Goal: Check status: Check status

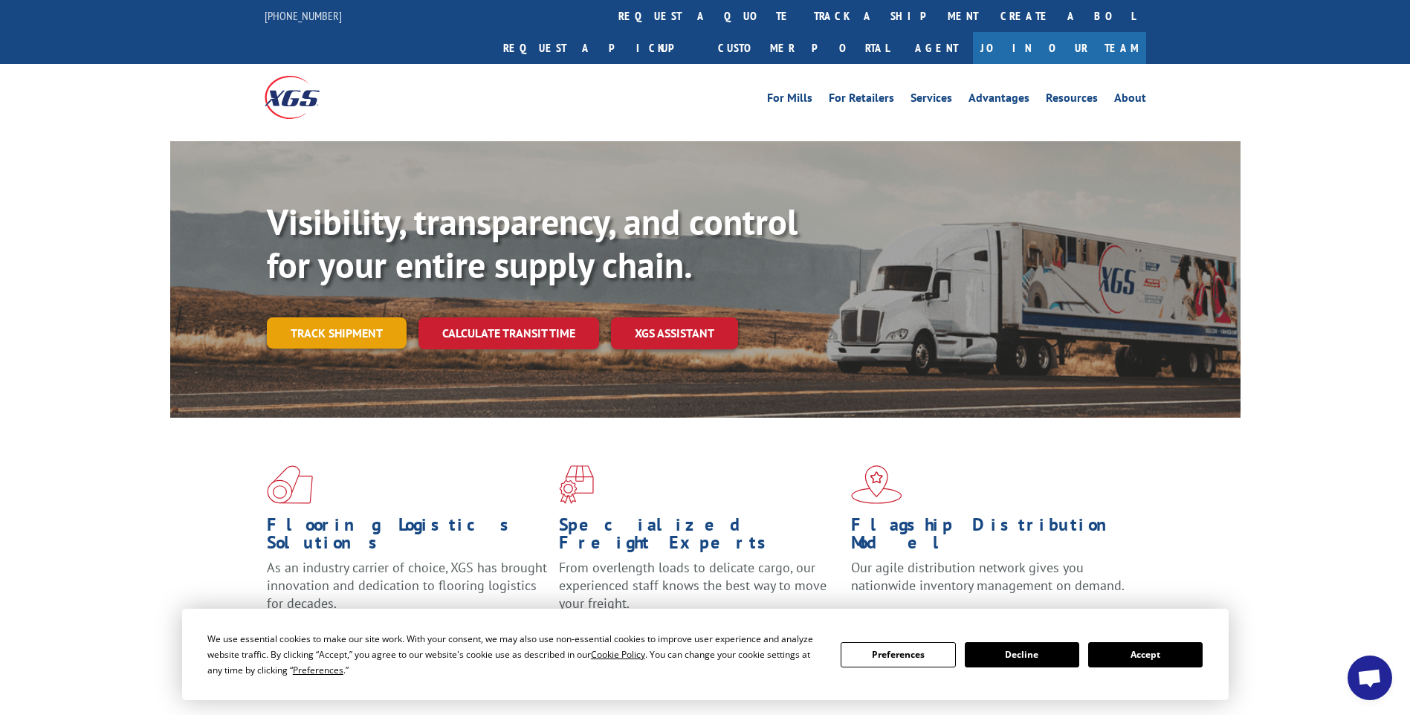
click at [341, 317] on link "Track shipment" at bounding box center [337, 332] width 140 height 31
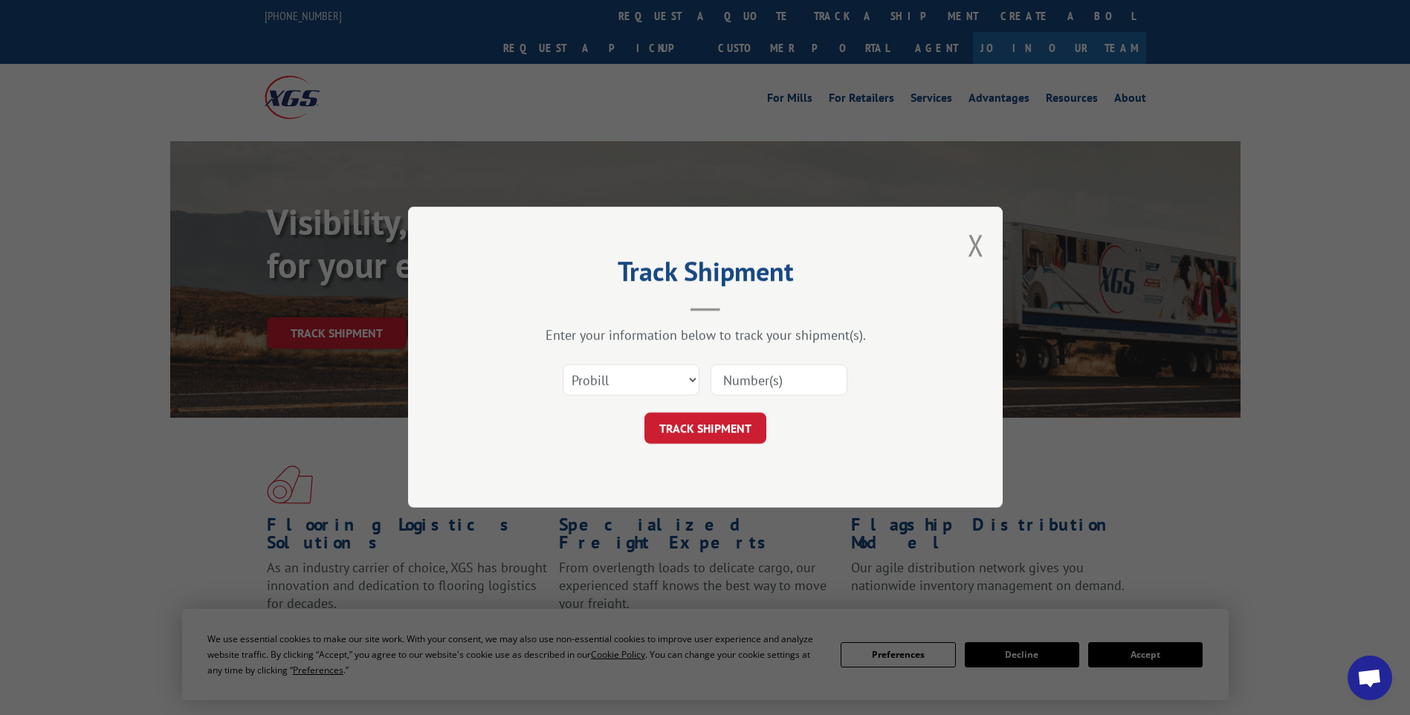
click at [755, 378] on input at bounding box center [779, 380] width 137 height 31
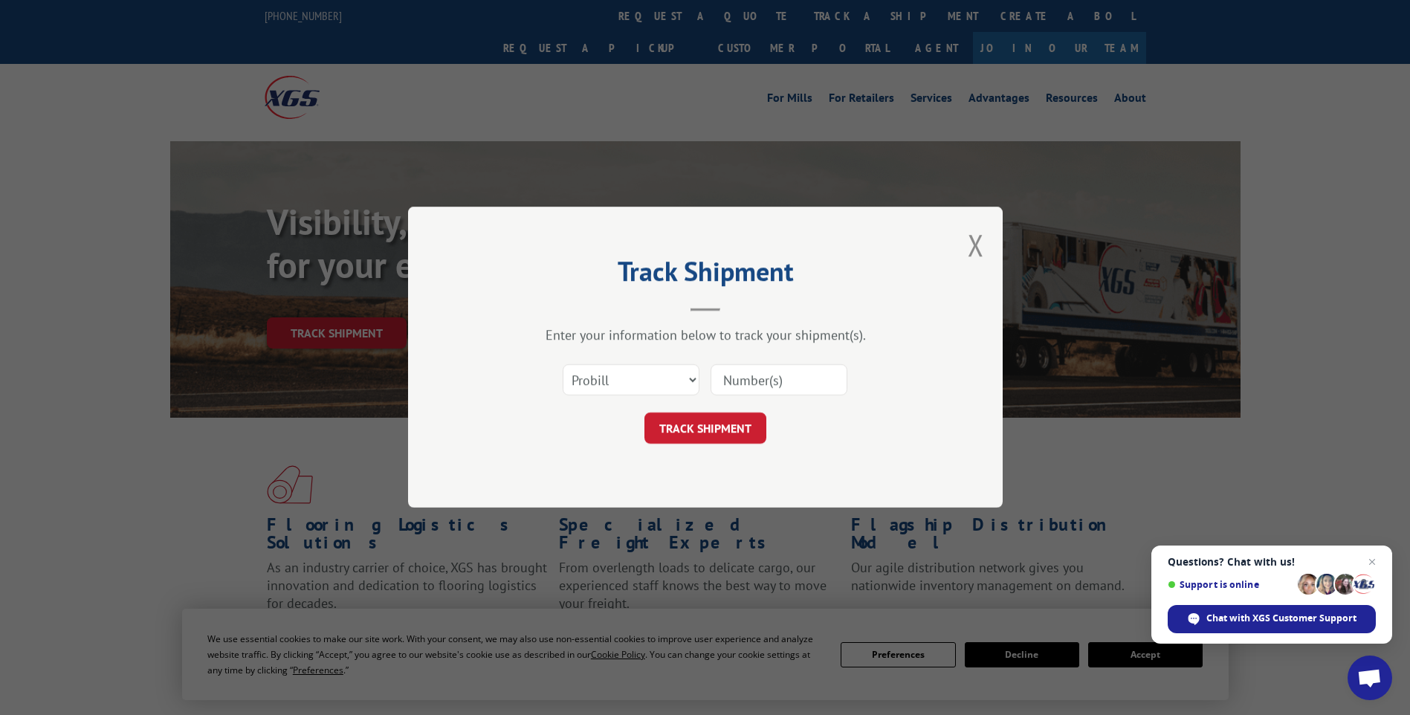
click at [756, 373] on input at bounding box center [779, 380] width 137 height 31
paste input "3399103"
type input "3399103"
click at [726, 436] on button "TRACK SHIPMENT" at bounding box center [705, 428] width 122 height 31
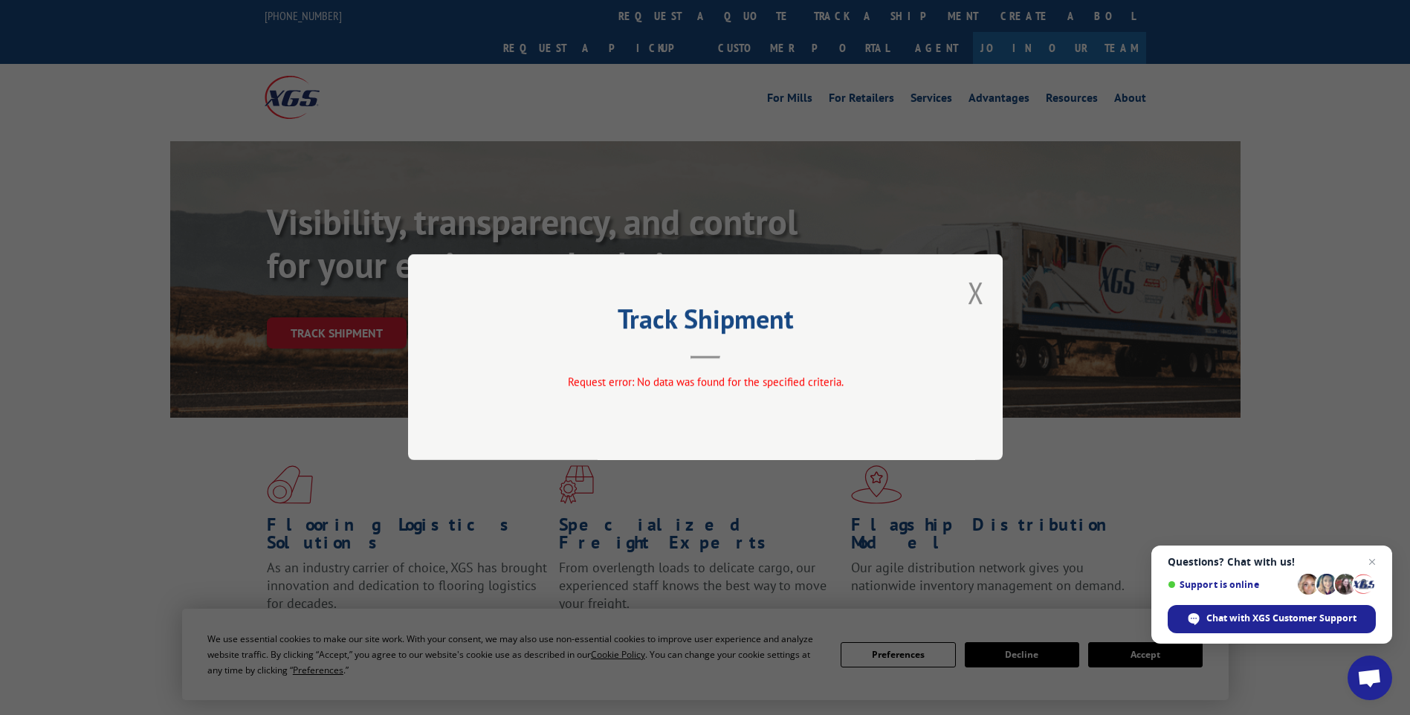
click at [960, 295] on div "Track Shipment Request error: No data was found for the specified criteria." at bounding box center [705, 357] width 595 height 206
click at [983, 291] on button "Close modal" at bounding box center [976, 292] width 16 height 39
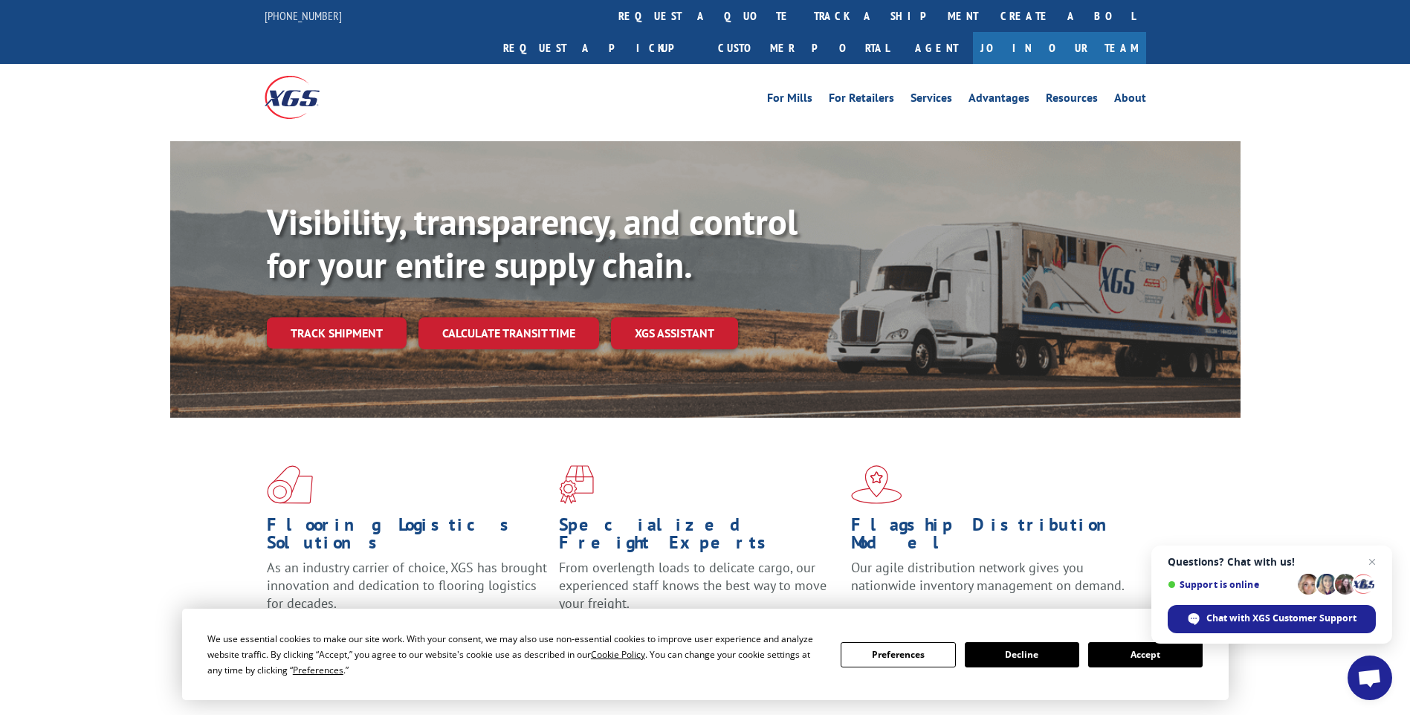
click at [803, 18] on link "track a shipment" at bounding box center [896, 16] width 187 height 32
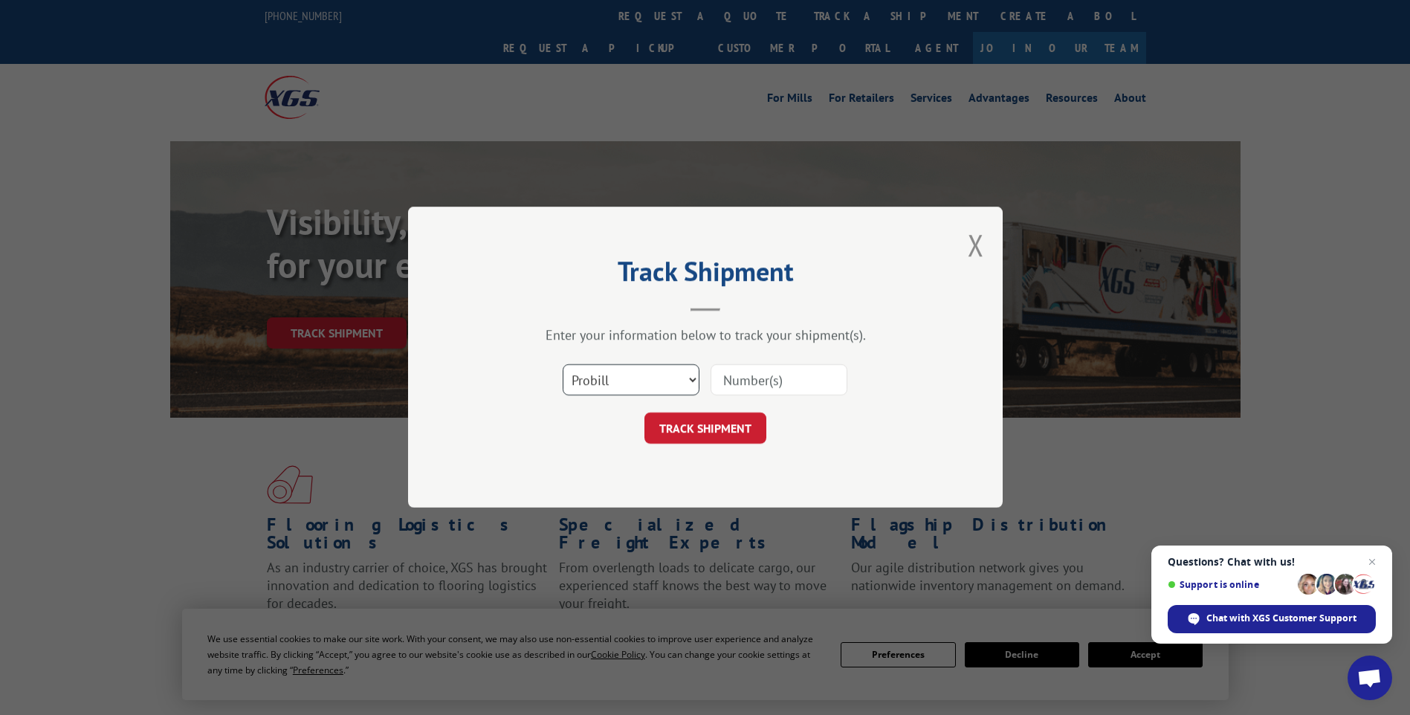
click at [653, 380] on select "Select category... Probill BOL PO" at bounding box center [631, 380] width 137 height 31
select select "bol"
click at [563, 365] on select "Select category... Probill BOL PO" at bounding box center [631, 380] width 137 height 31
click at [769, 378] on input at bounding box center [779, 380] width 137 height 31
paste input "3399103"
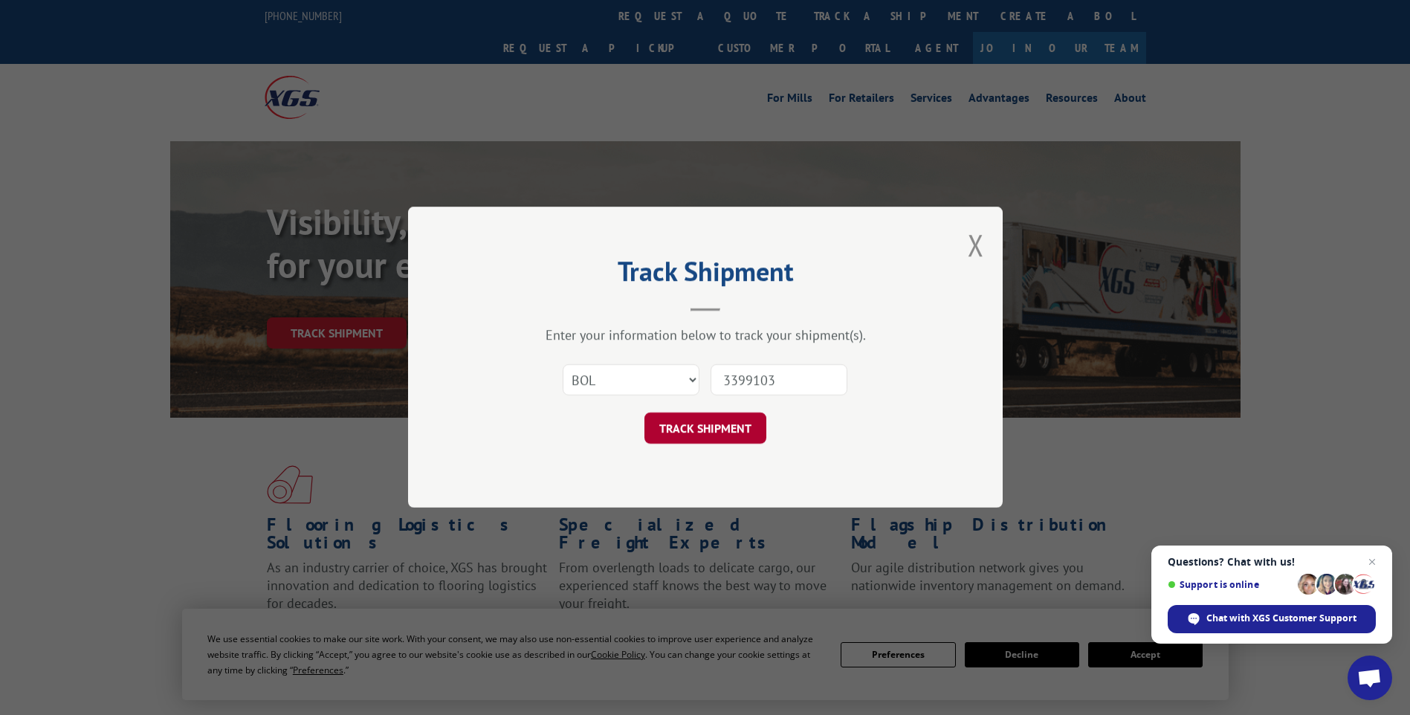
type input "3399103"
click at [735, 433] on button "TRACK SHIPMENT" at bounding box center [705, 428] width 122 height 31
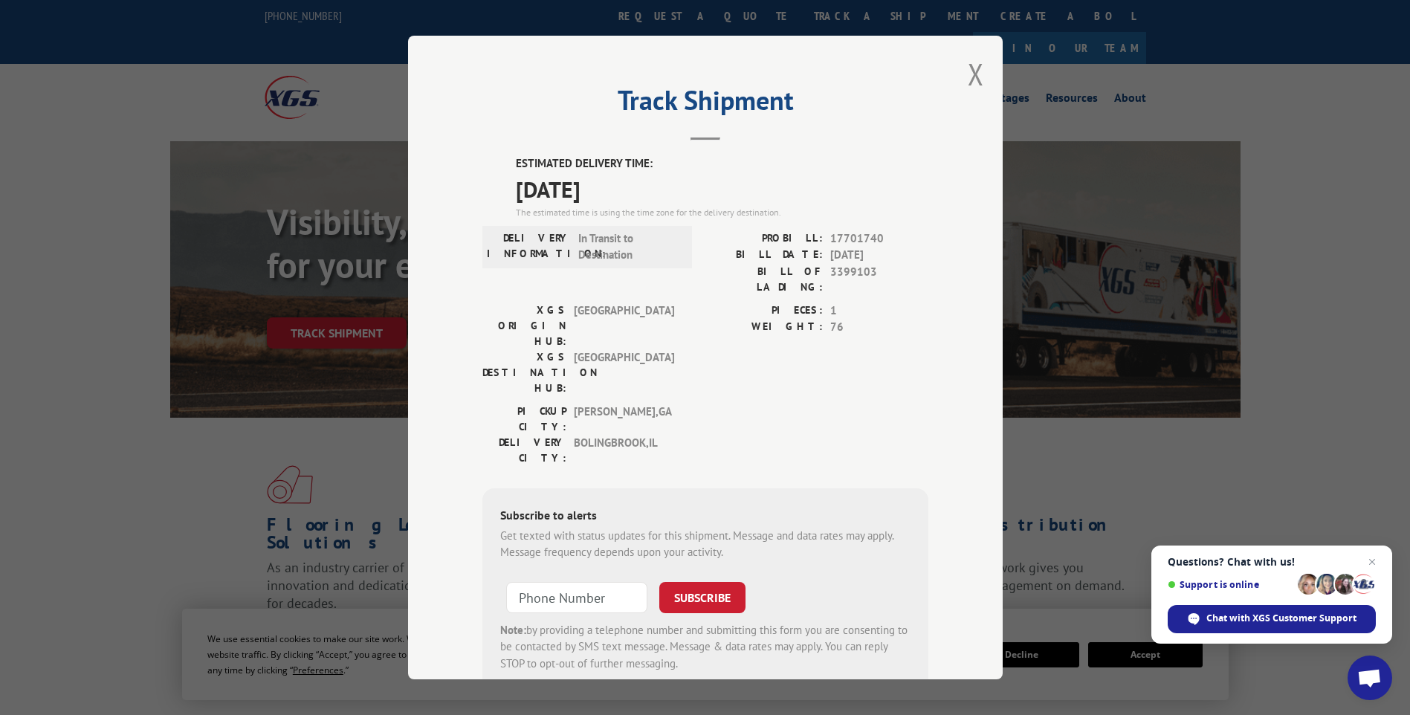
click at [1088, 427] on div "Track Shipment ESTIMATED DELIVERY TIME: [DATE] The estimated time is using the …" at bounding box center [705, 357] width 1410 height 715
click at [1369, 558] on span "Close chat" at bounding box center [1372, 562] width 19 height 19
